Goal: Use online tool/utility: Use online tool/utility

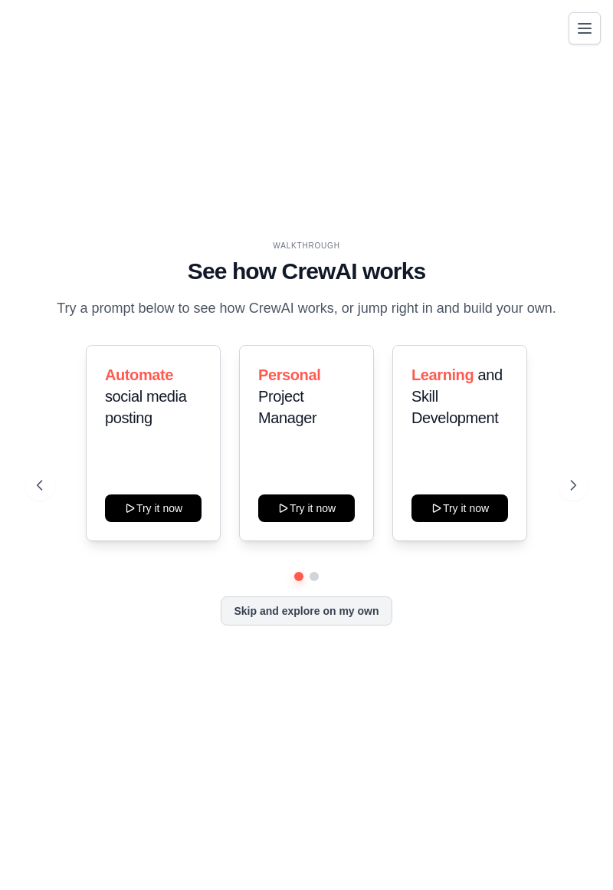
click at [571, 493] on icon at bounding box center [573, 485] width 15 height 15
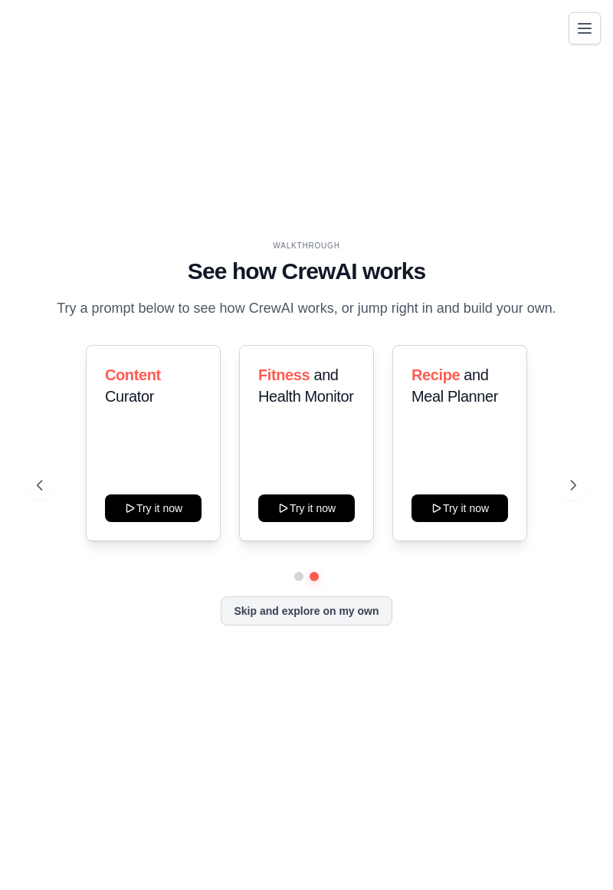
click at [40, 501] on button at bounding box center [40, 485] width 31 height 31
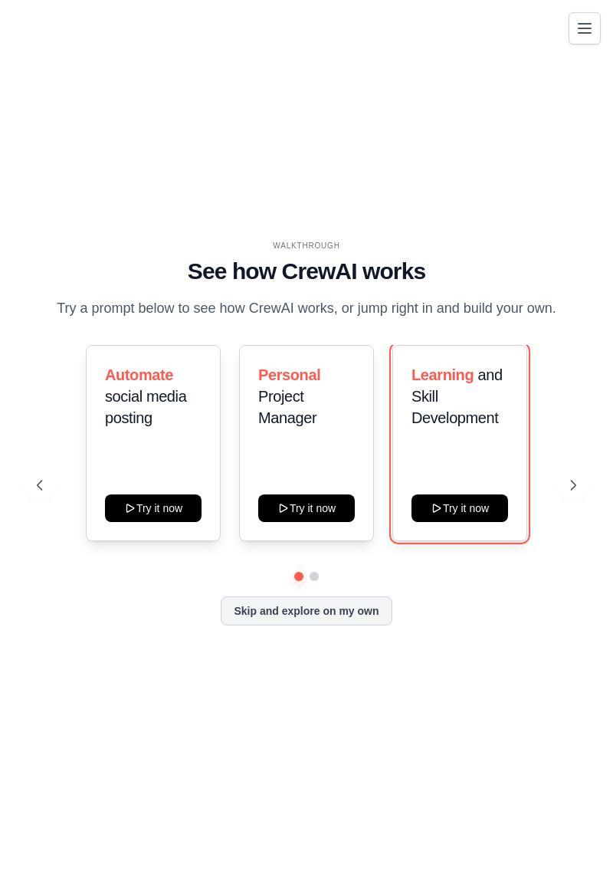
click at [488, 522] on button "Try it now" at bounding box center [460, 509] width 97 height 28
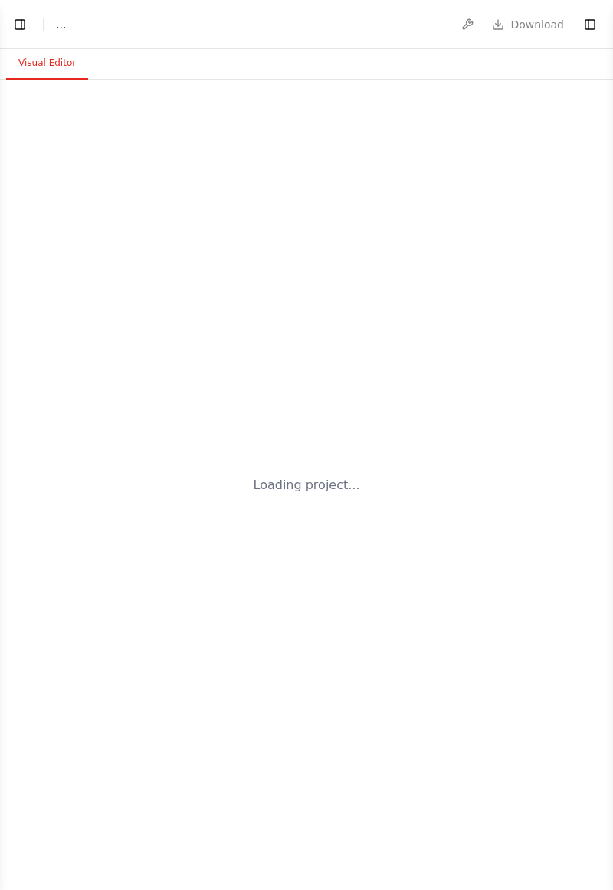
select select "****"
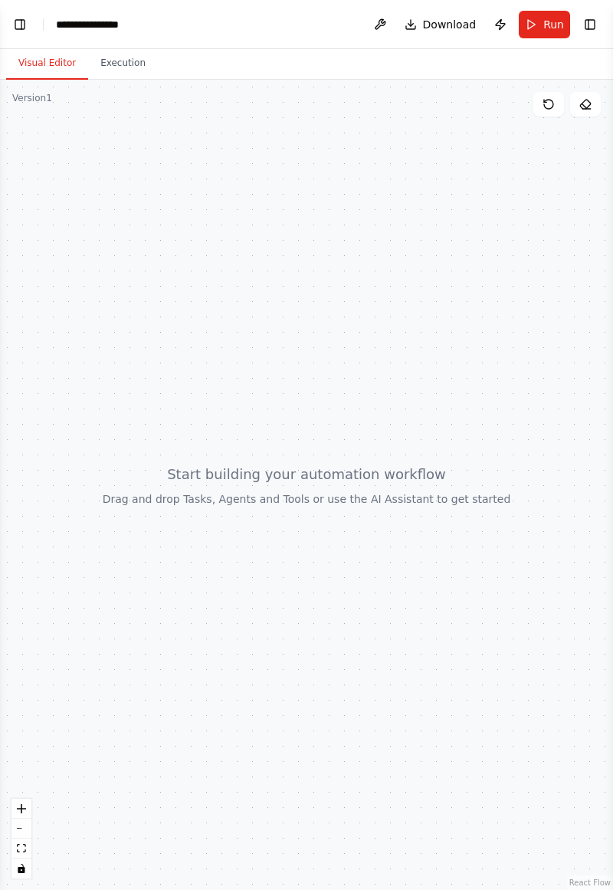
click at [126, 72] on button "Execution" at bounding box center [123, 64] width 70 height 32
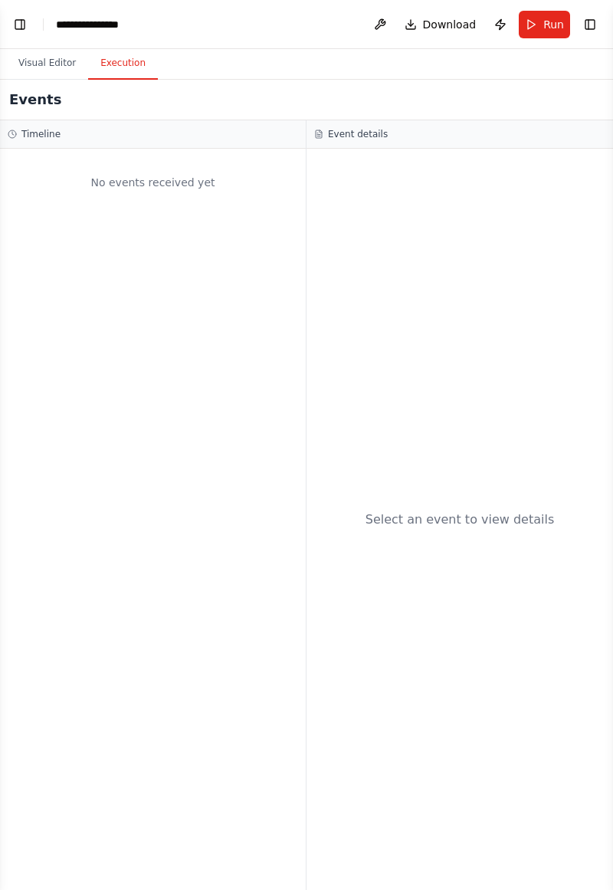
click at [466, 18] on span "Download" at bounding box center [450, 24] width 54 height 15
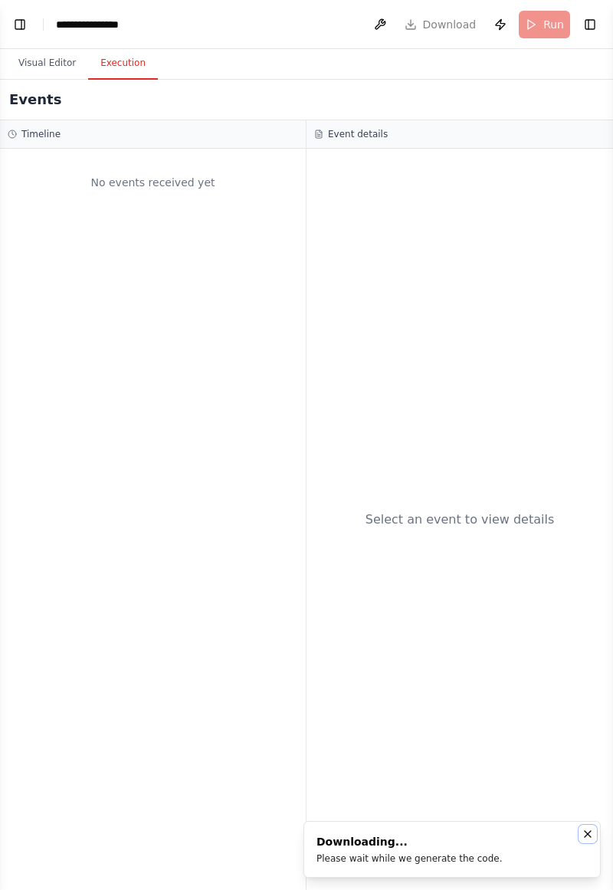
click at [588, 834] on icon "Notifications (F8)" at bounding box center [588, 834] width 6 height 6
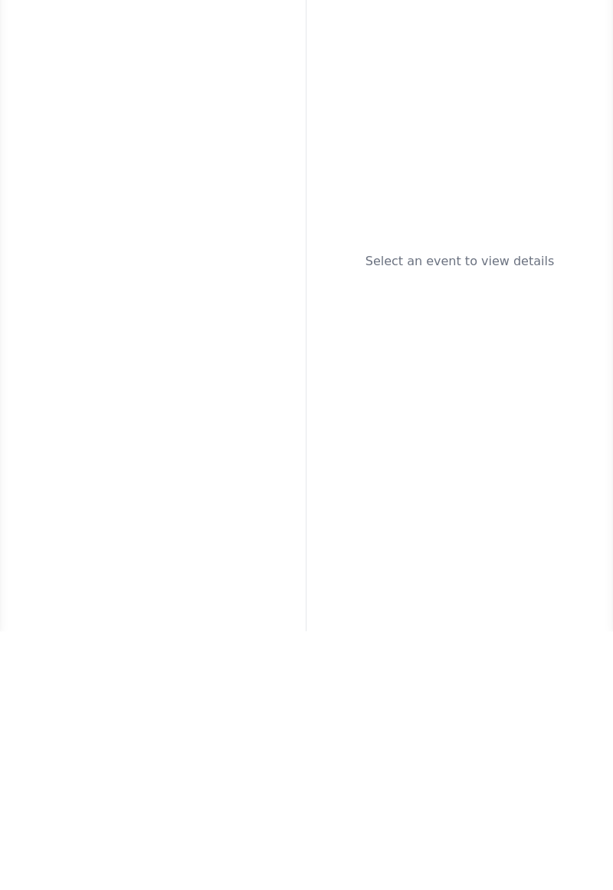
scroll to position [49, 0]
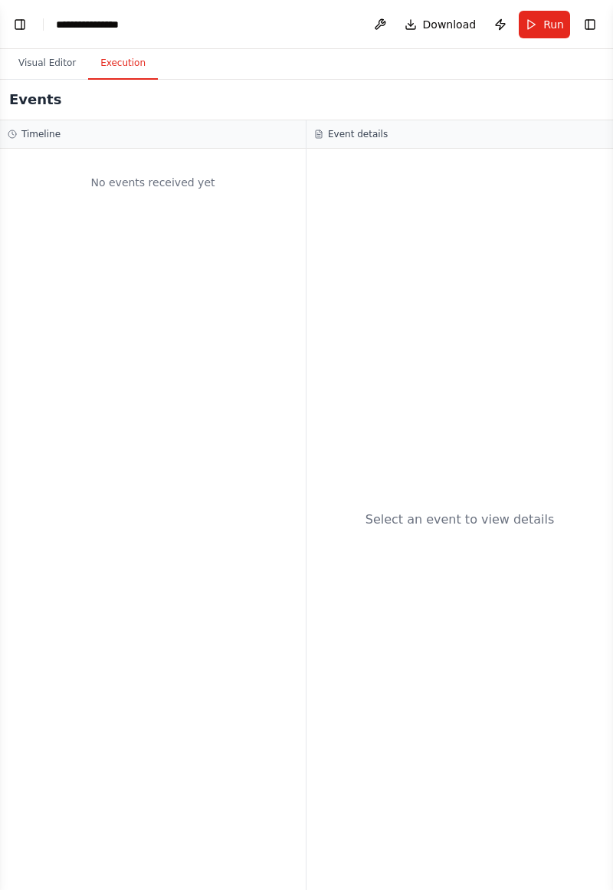
click at [53, 48] on button "Visual Editor" at bounding box center [47, 64] width 82 height 32
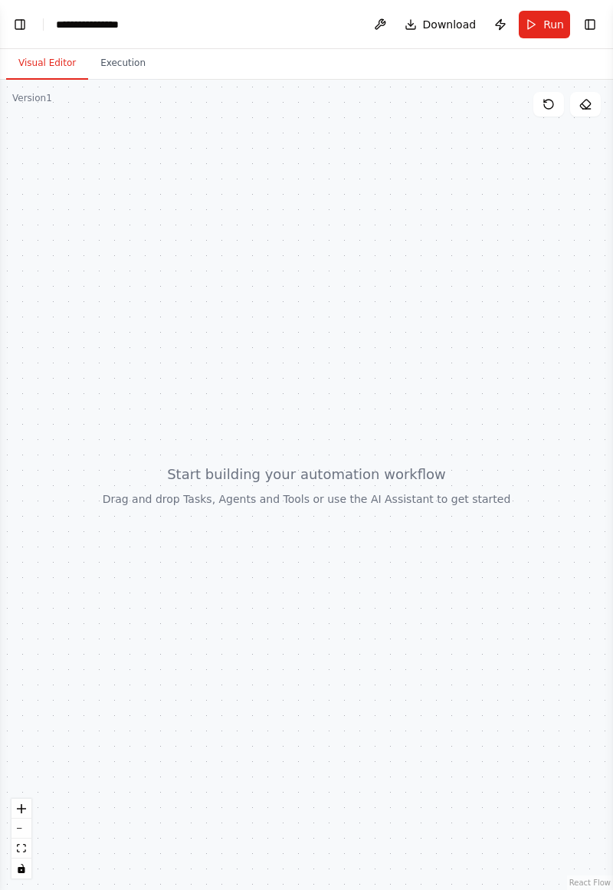
select select "****"
click at [590, 98] on icon at bounding box center [586, 104] width 12 height 12
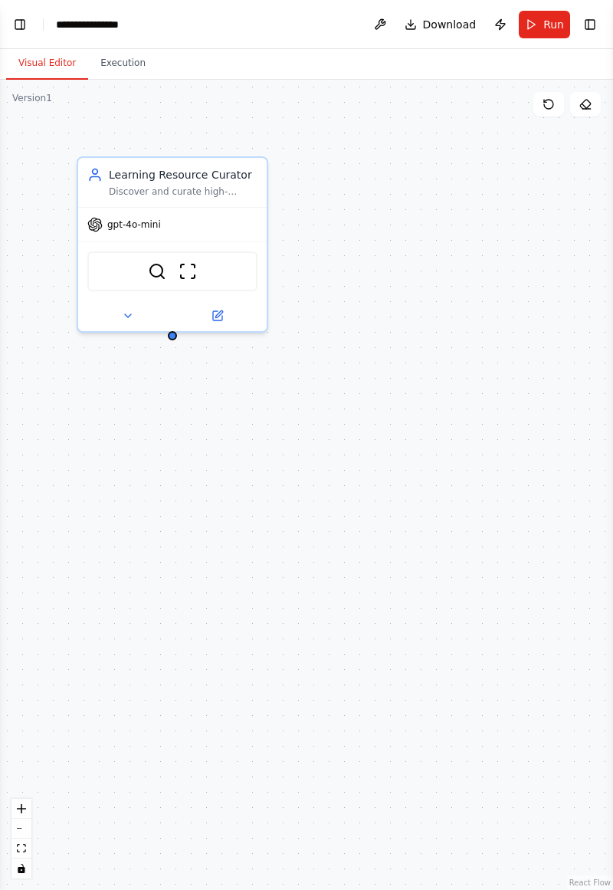
scroll to position [30, 0]
click at [229, 307] on button at bounding box center [217, 316] width 87 height 18
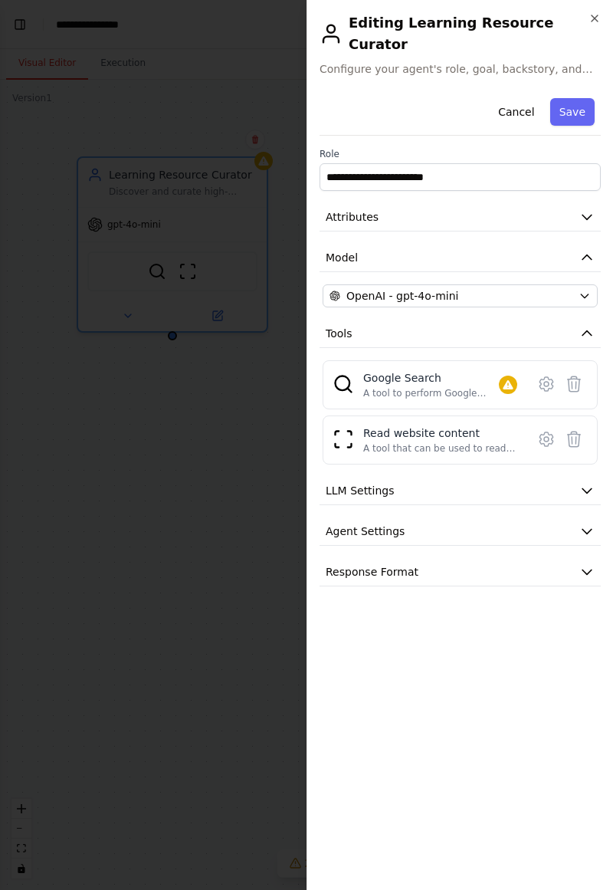
scroll to position [91, 0]
click at [473, 370] on div "Google Search" at bounding box center [431, 377] width 136 height 15
click at [467, 370] on div "Google Search" at bounding box center [431, 377] width 136 height 15
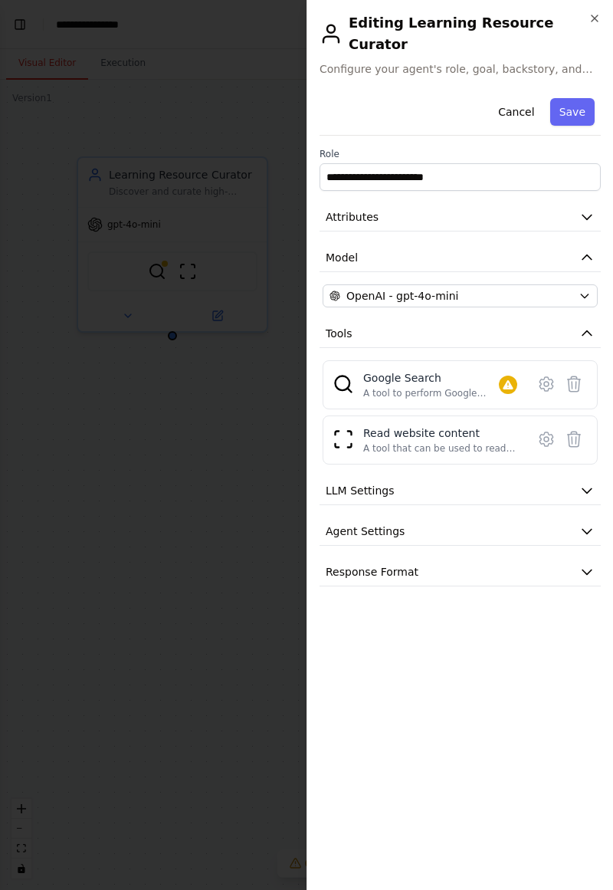
click at [461, 387] on div "A tool to perform Google search with a search_query." at bounding box center [431, 393] width 136 height 12
click at [477, 426] on div "Read website content" at bounding box center [440, 433] width 154 height 15
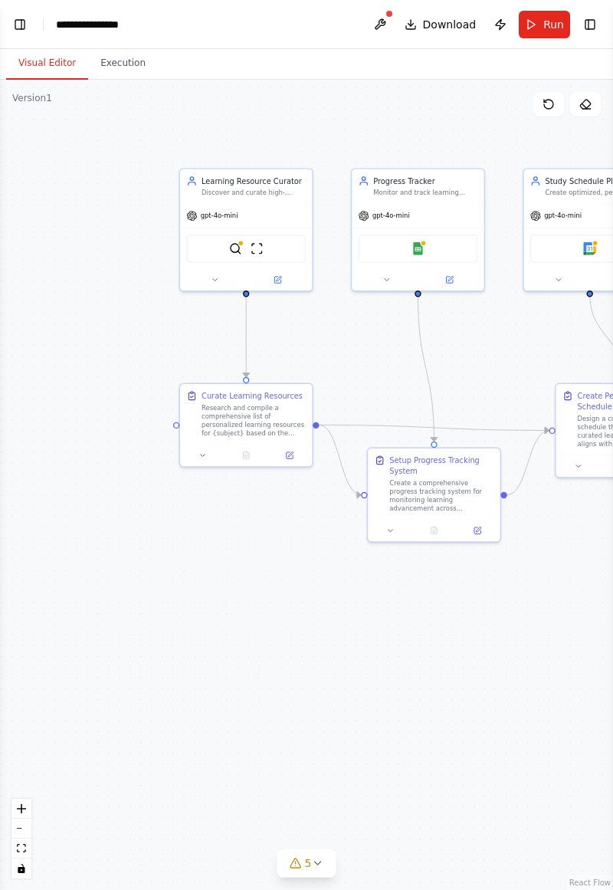
scroll to position [426, 0]
